Goal: Task Accomplishment & Management: Complete application form

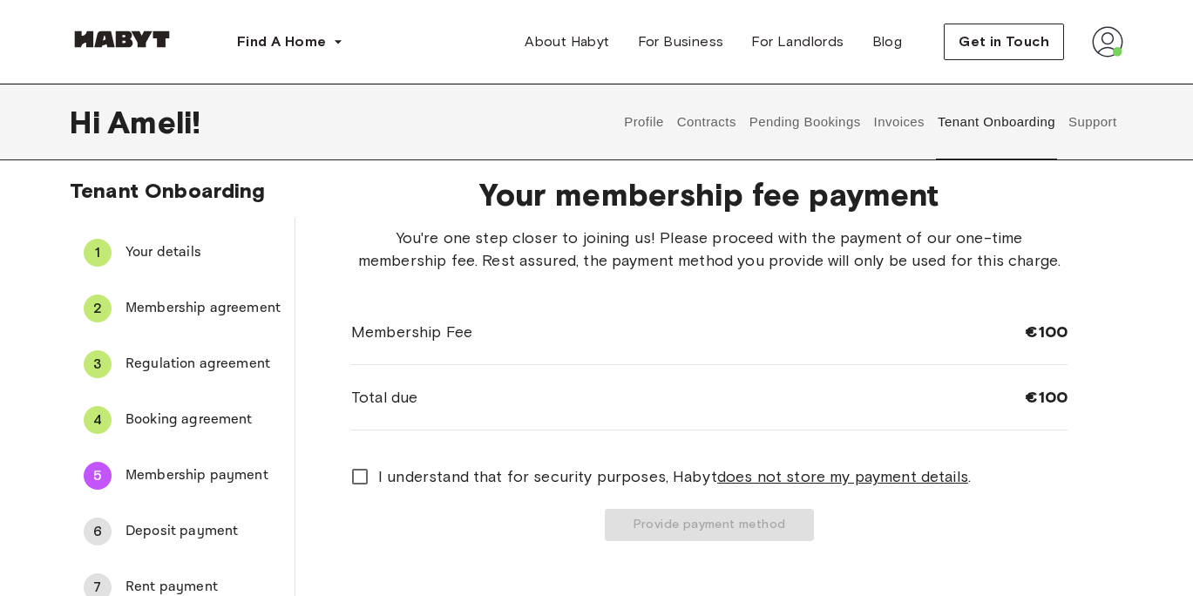
scroll to position [41, 0]
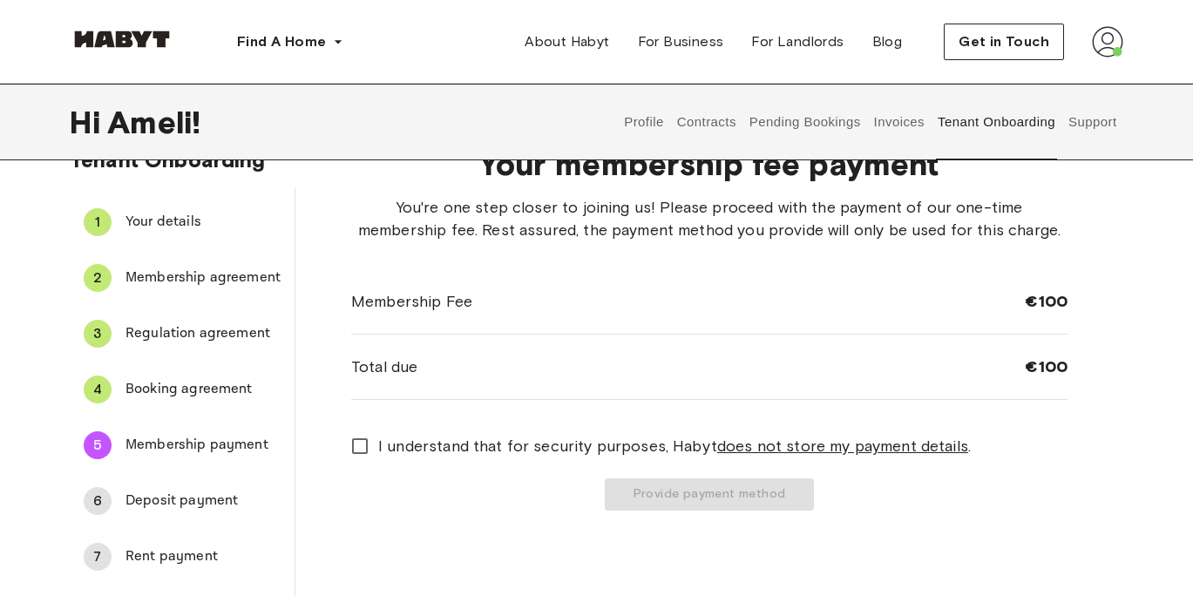
click at [380, 436] on span "I understand that for security purposes, [PERSON_NAME] does not store my paymen…" at bounding box center [674, 446] width 593 height 23
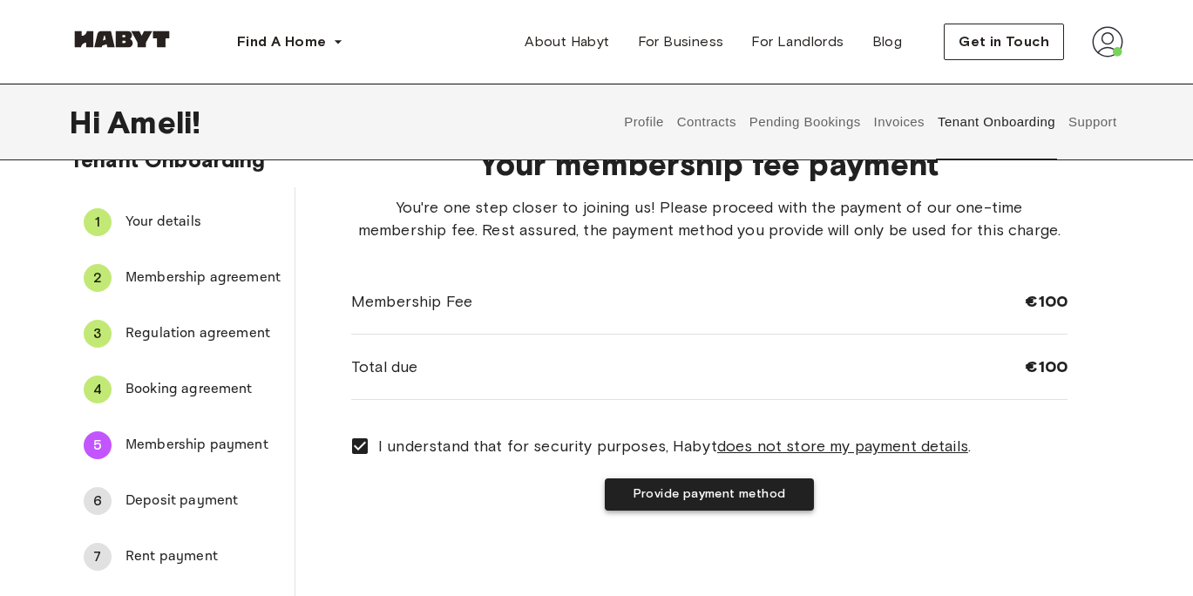
click at [634, 493] on button "Provide payment method" at bounding box center [709, 494] width 209 height 32
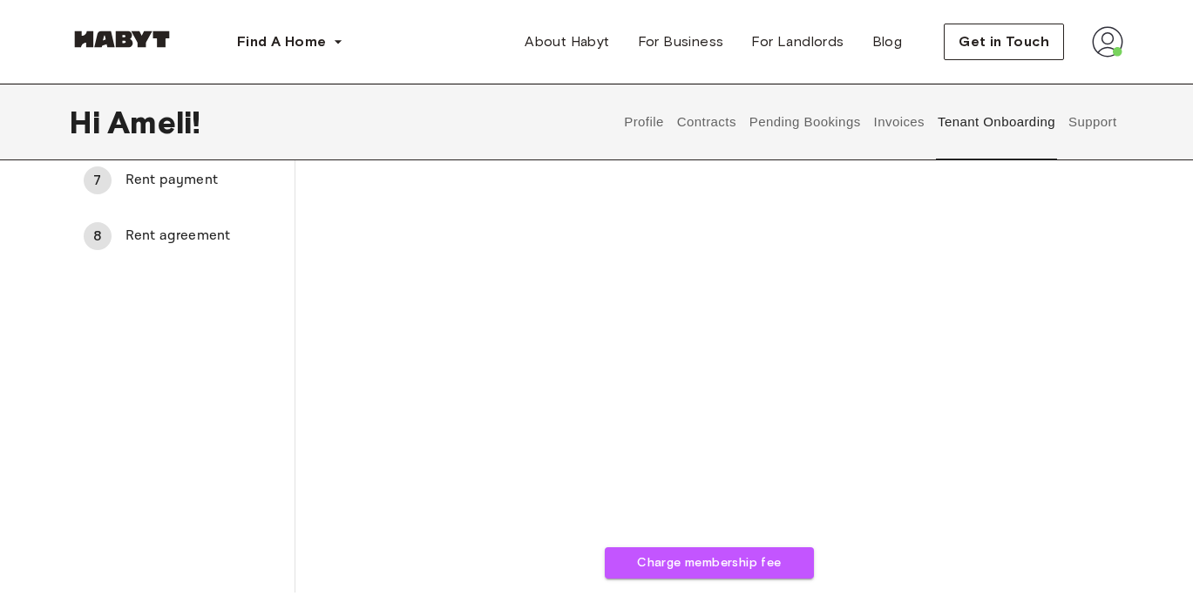
scroll to position [446, 0]
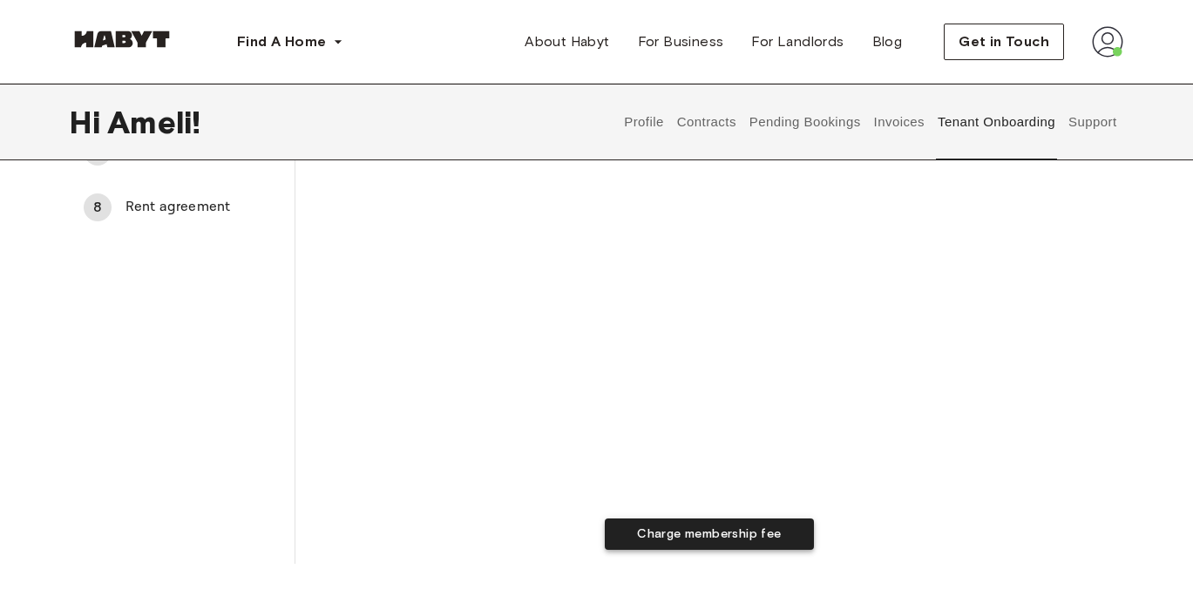
click at [651, 529] on button "Charge membership fee" at bounding box center [709, 534] width 209 height 32
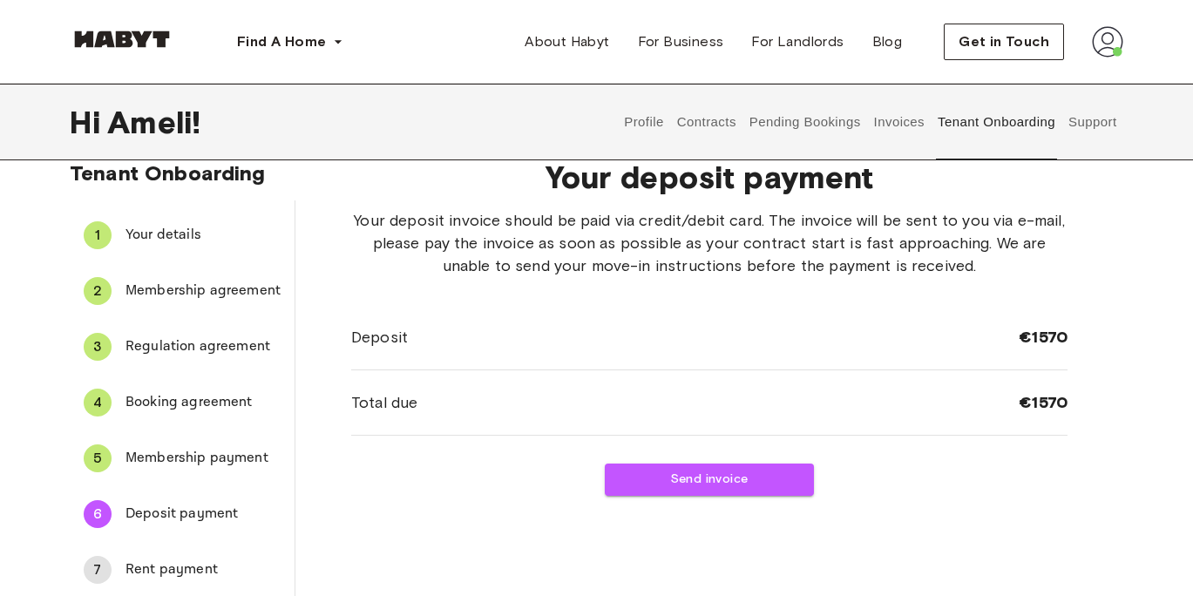
scroll to position [0, 0]
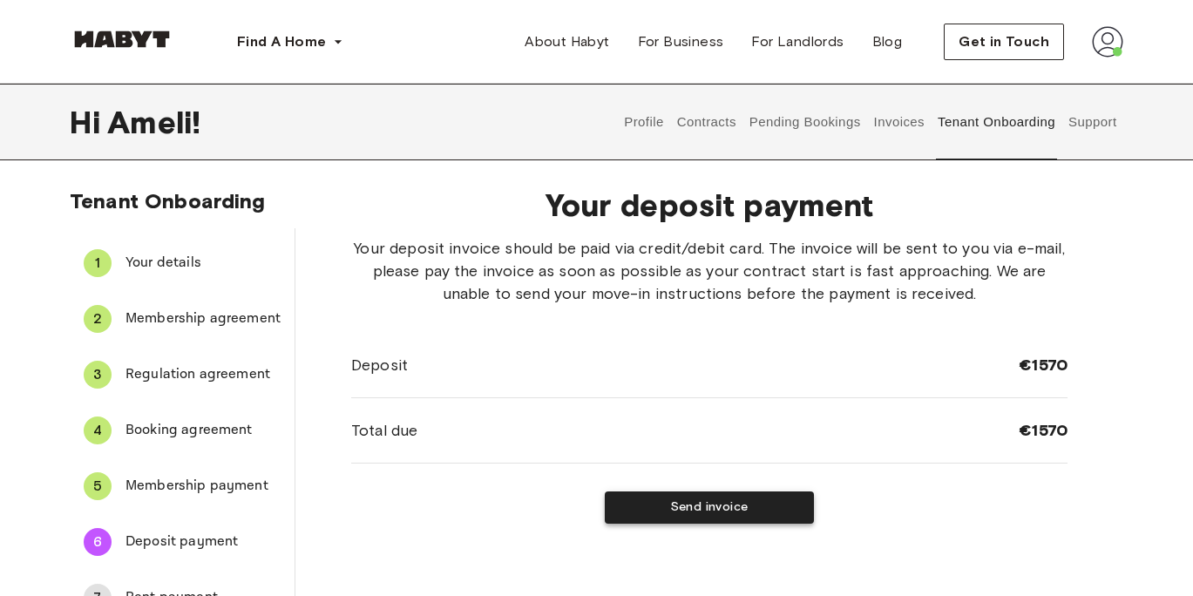
click at [701, 501] on button "Send invoice" at bounding box center [709, 507] width 209 height 32
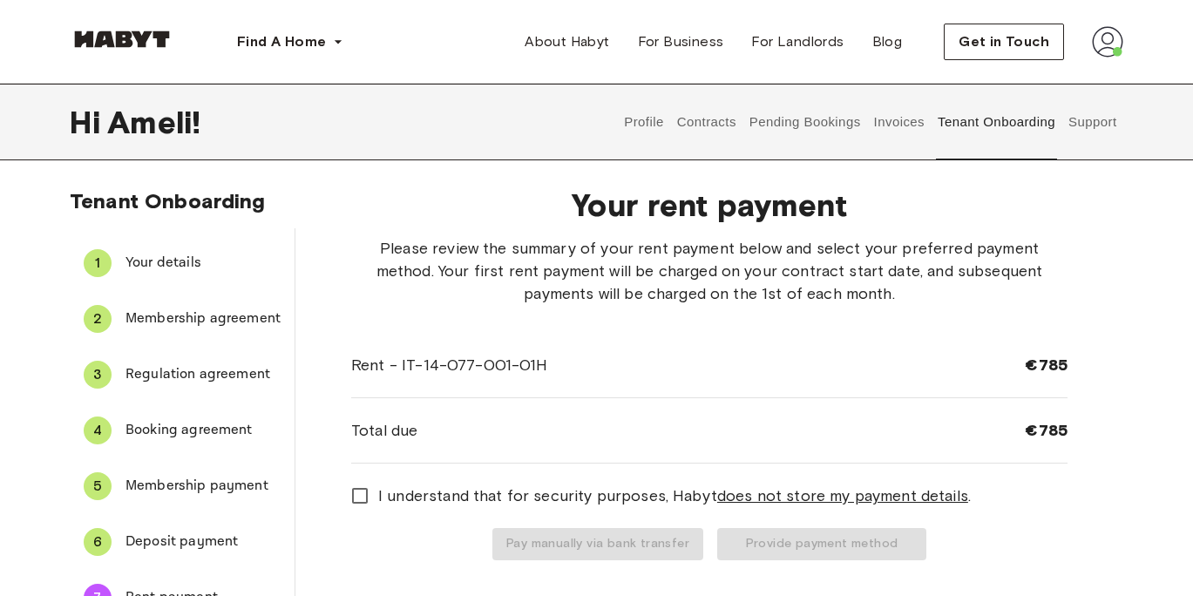
click at [186, 535] on span "Deposit payment" at bounding box center [202, 542] width 155 height 21
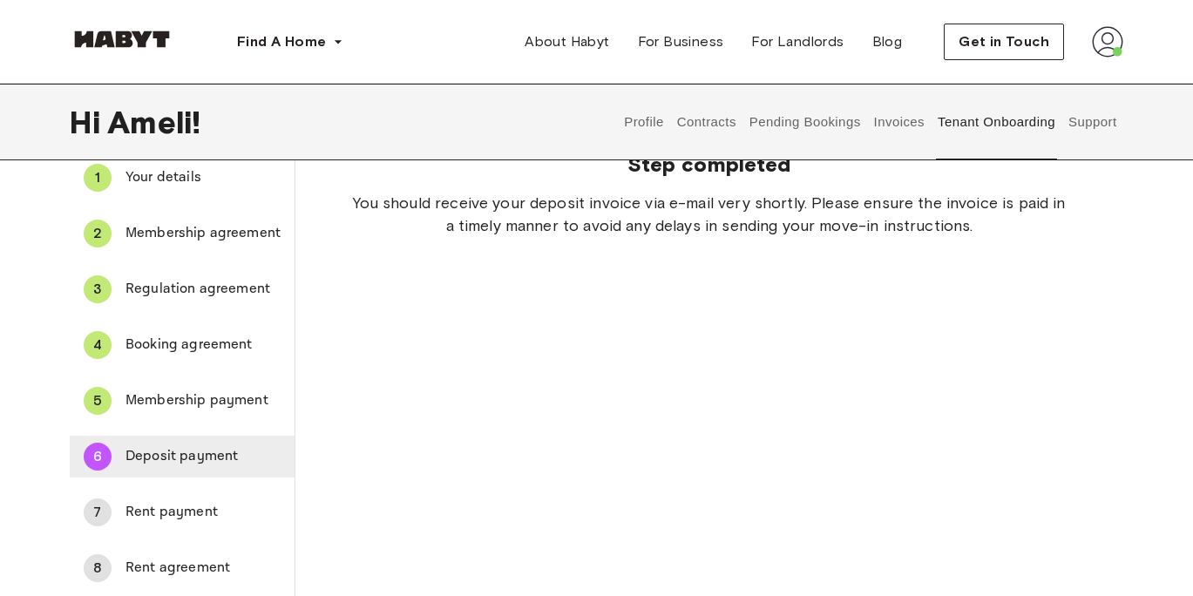
scroll to position [88, 0]
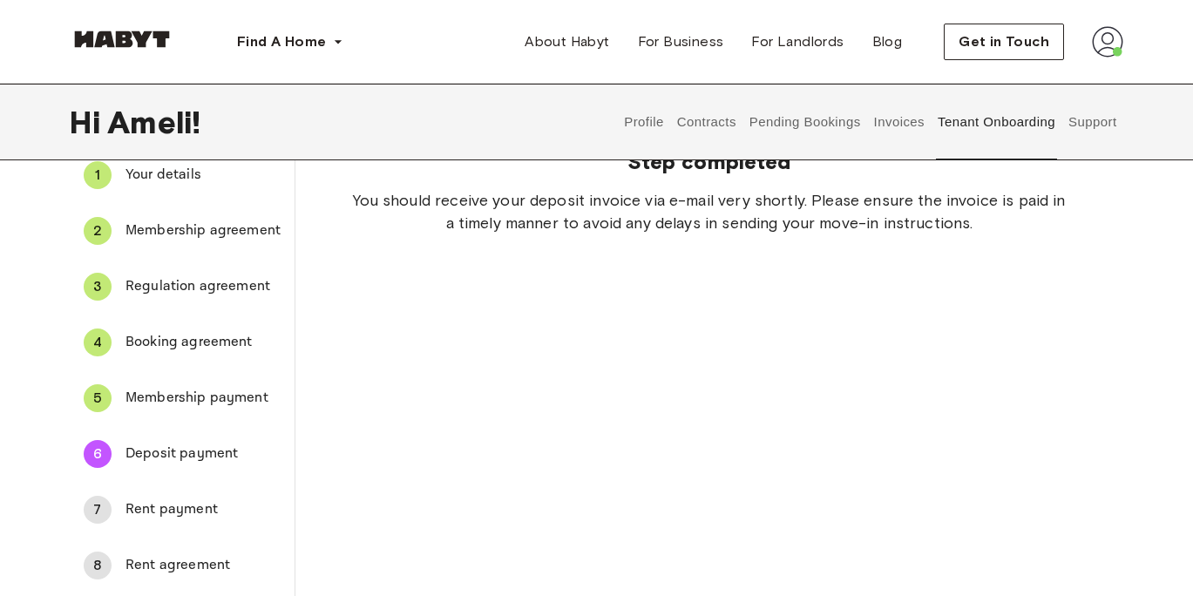
click at [178, 505] on span "Rent payment" at bounding box center [202, 509] width 155 height 21
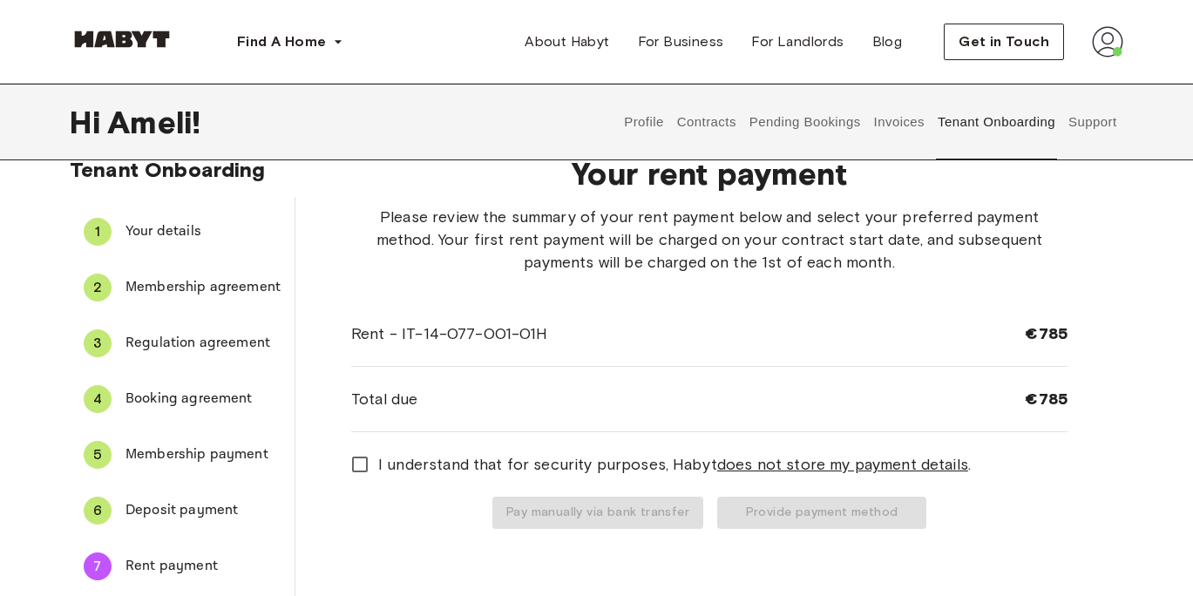
scroll to position [1, 0]
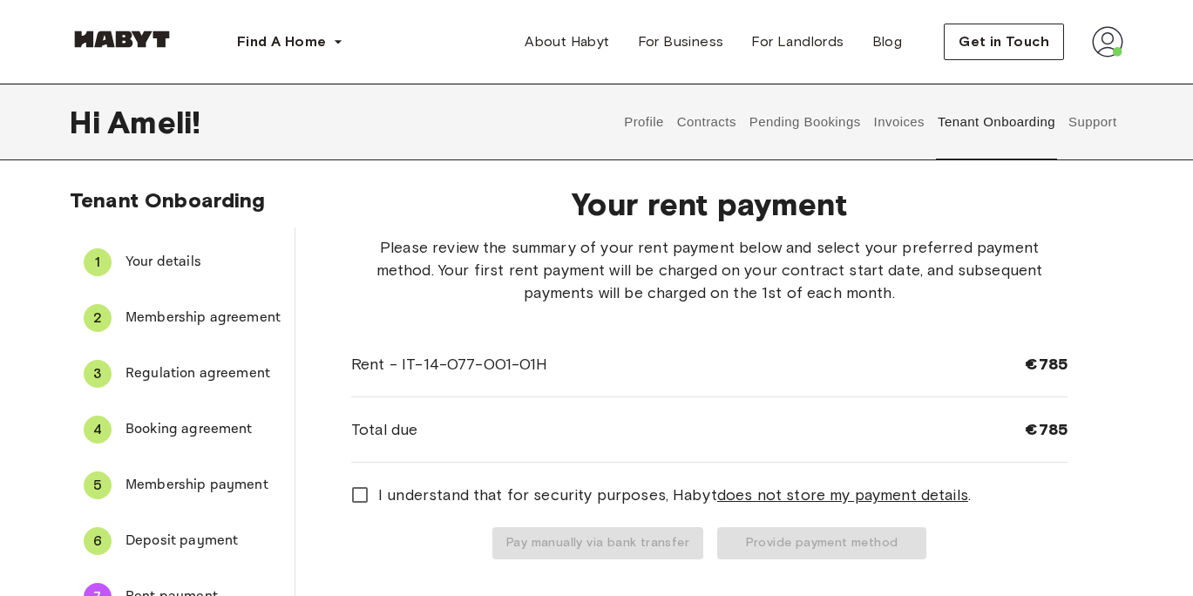
click at [378, 492] on span "I understand that for security purposes, [PERSON_NAME] does not store my paymen…" at bounding box center [674, 495] width 593 height 23
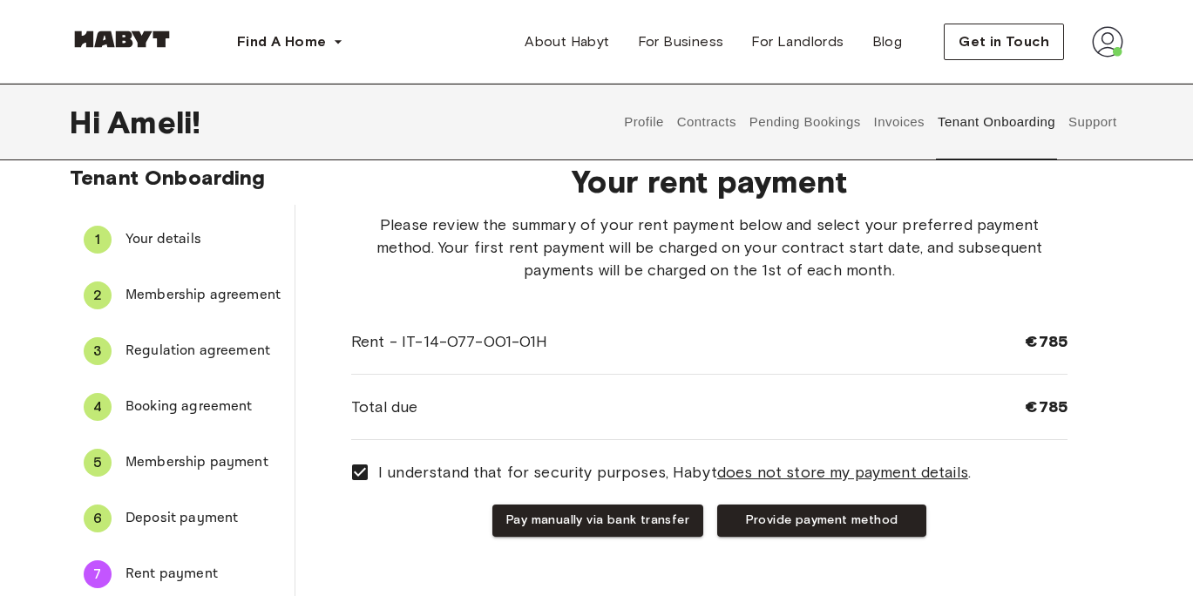
scroll to position [12, 0]
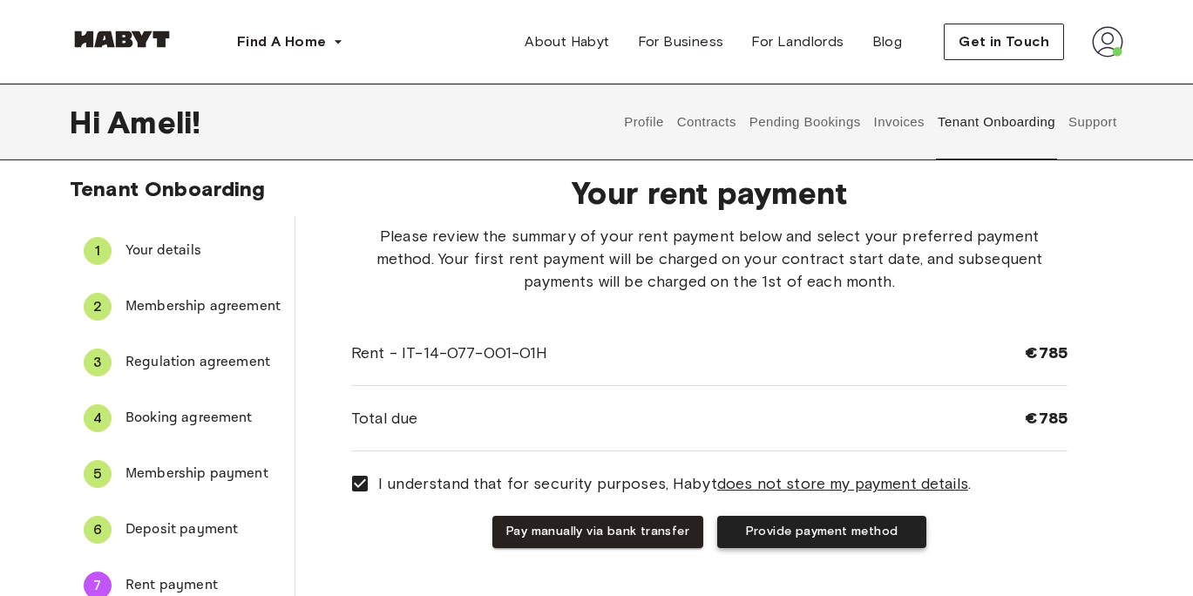
click at [793, 537] on button "Provide payment method" at bounding box center [821, 532] width 209 height 32
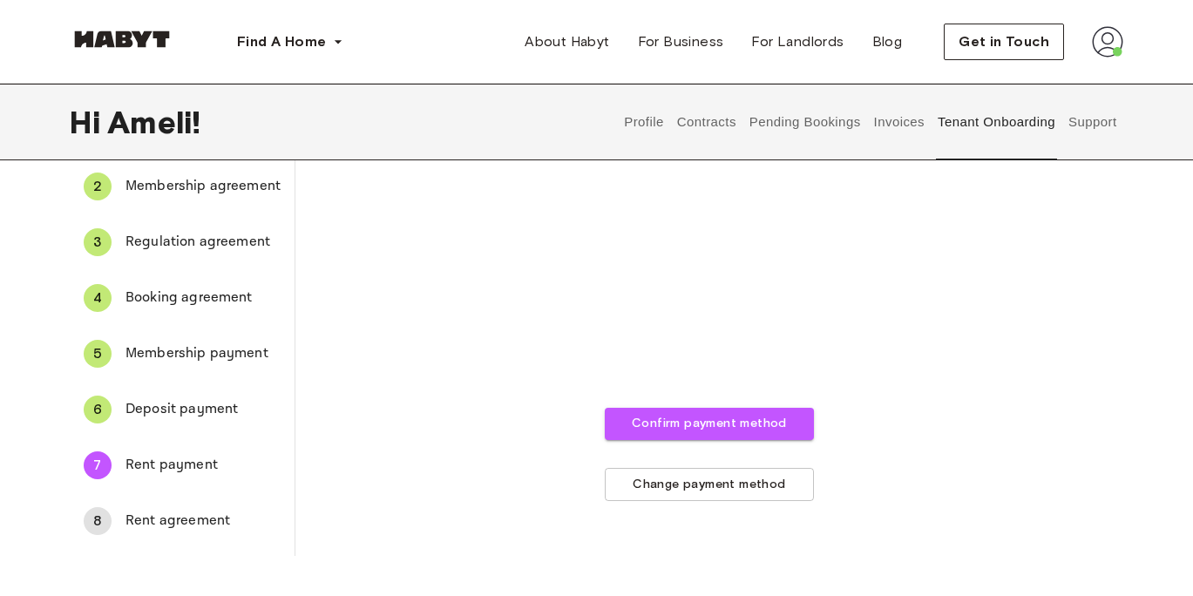
scroll to position [142, 0]
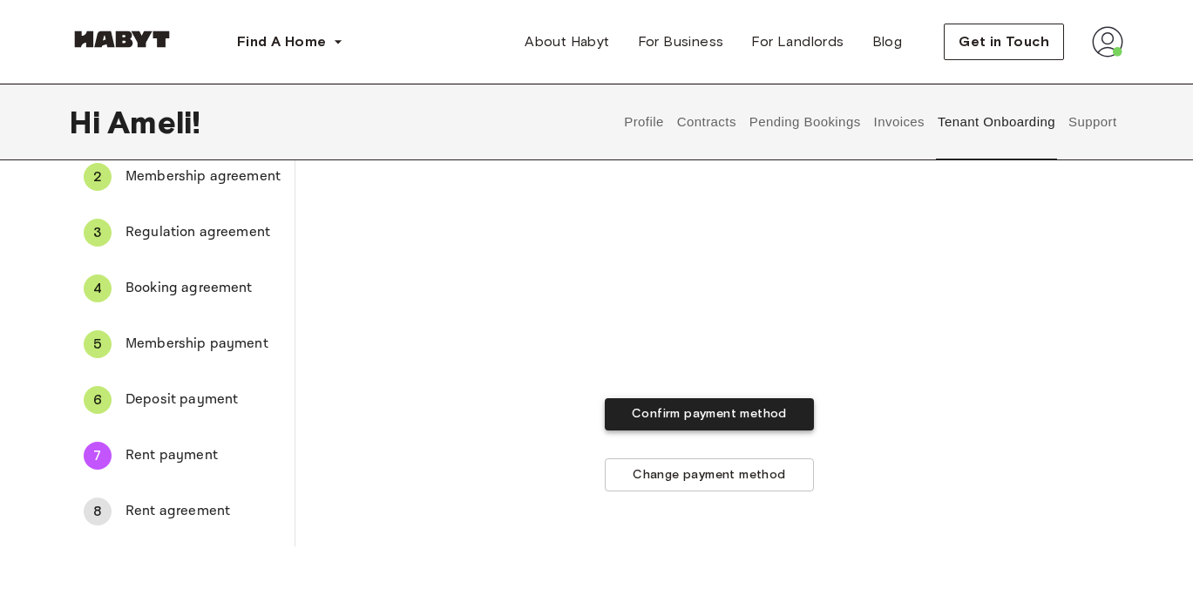
click at [636, 398] on button "Confirm payment method" at bounding box center [709, 414] width 209 height 32
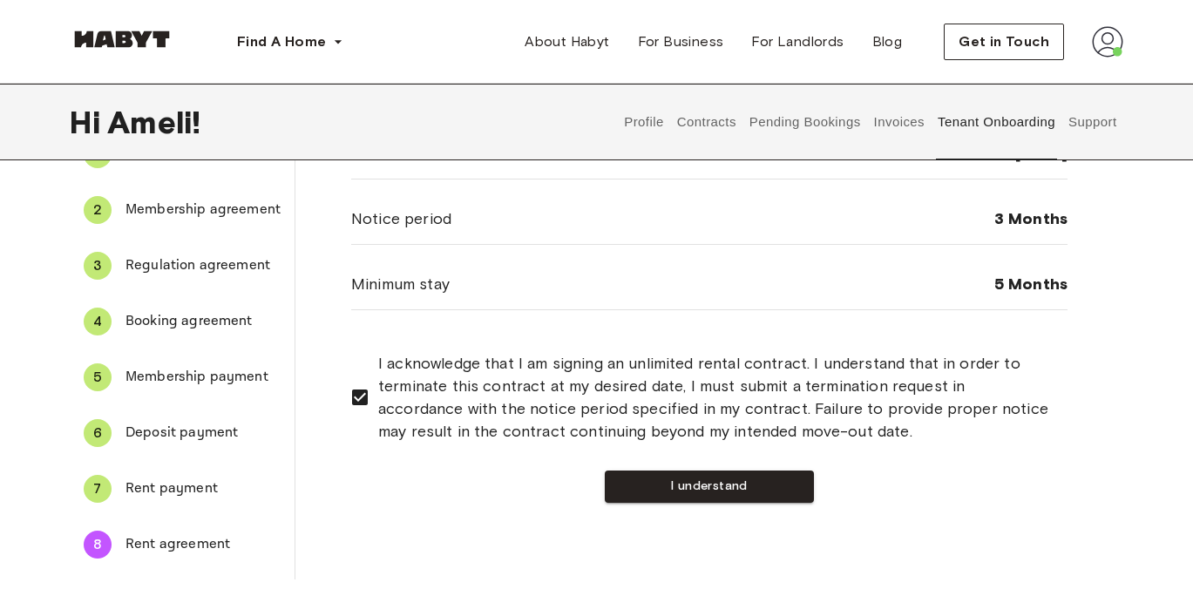
scroll to position [125, 0]
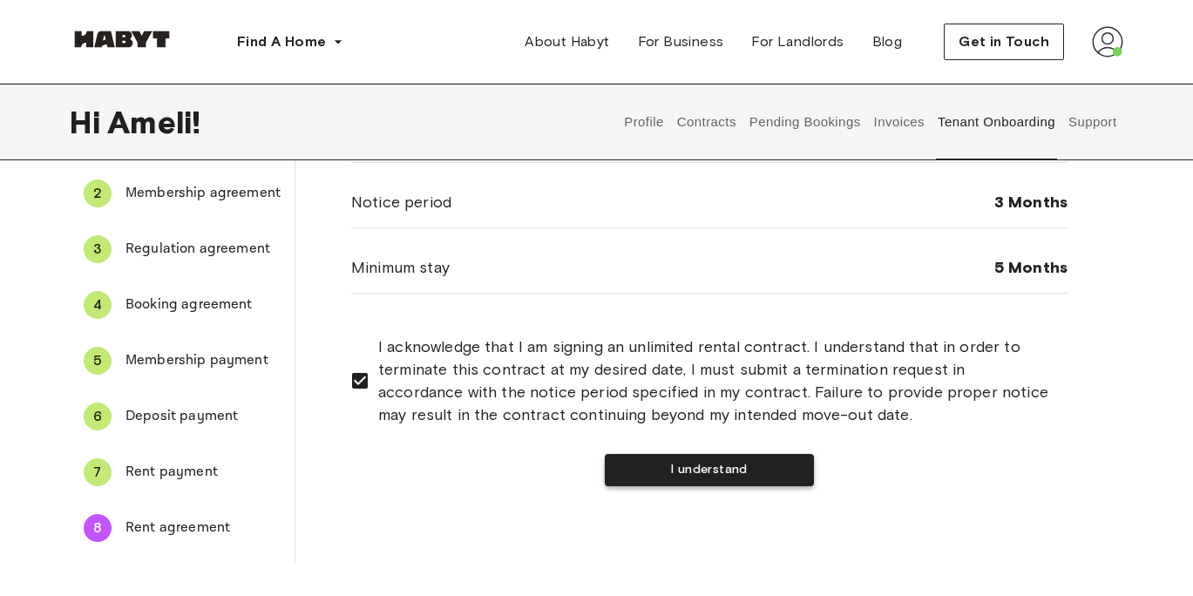
click at [645, 479] on button "I understand" at bounding box center [709, 470] width 209 height 32
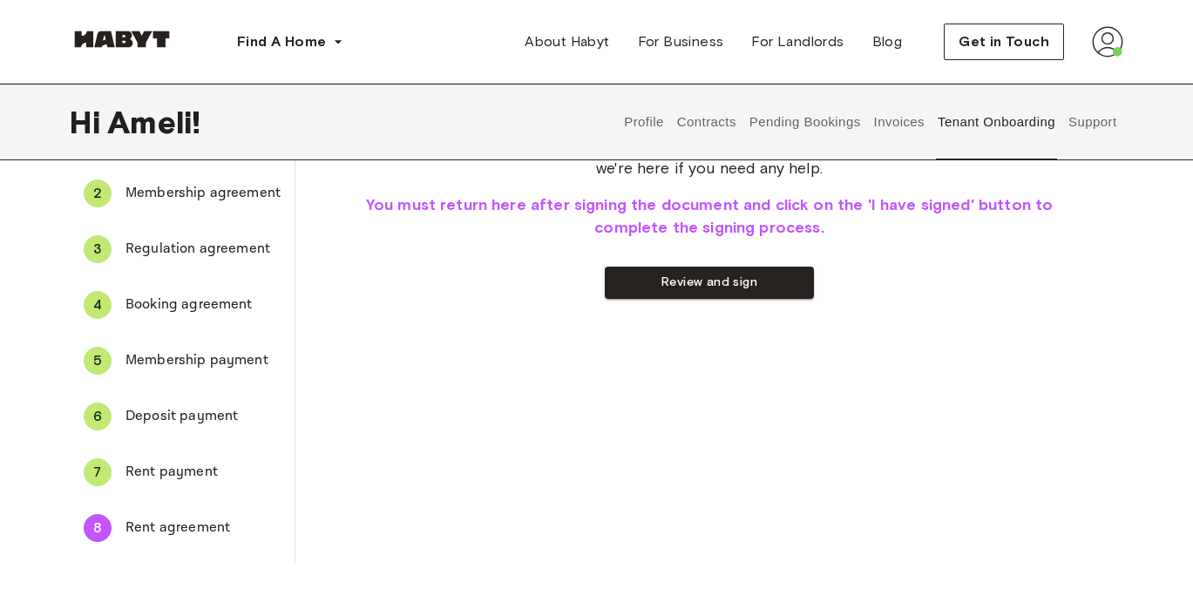
scroll to position [0, 0]
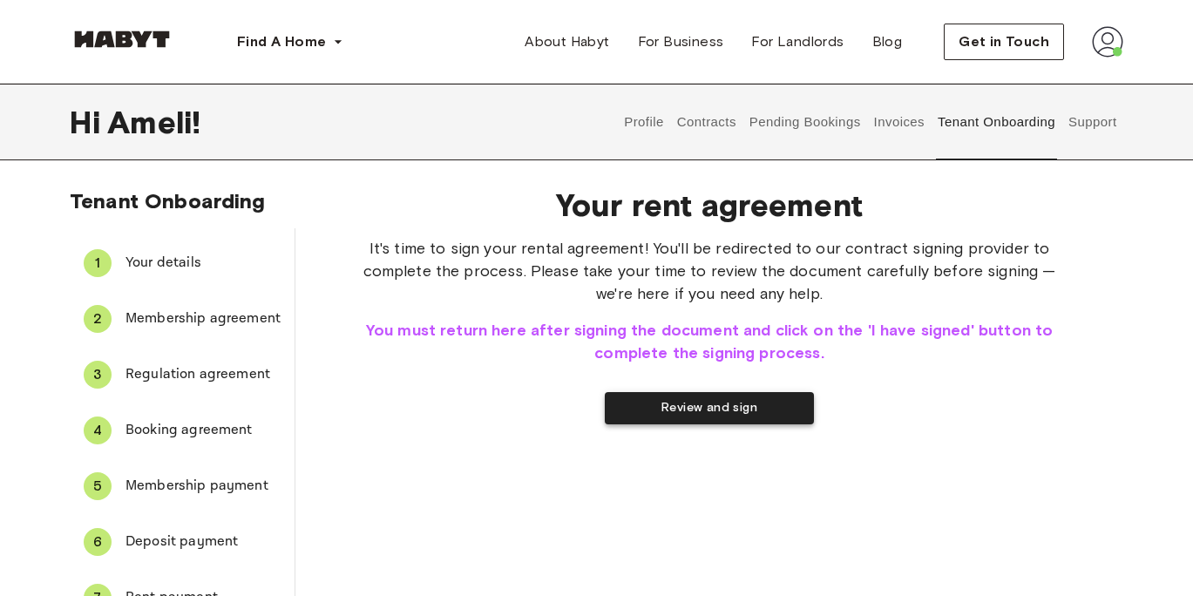
click at [660, 418] on button "Review and sign" at bounding box center [709, 408] width 209 height 32
